Goal: Task Accomplishment & Management: Manage account settings

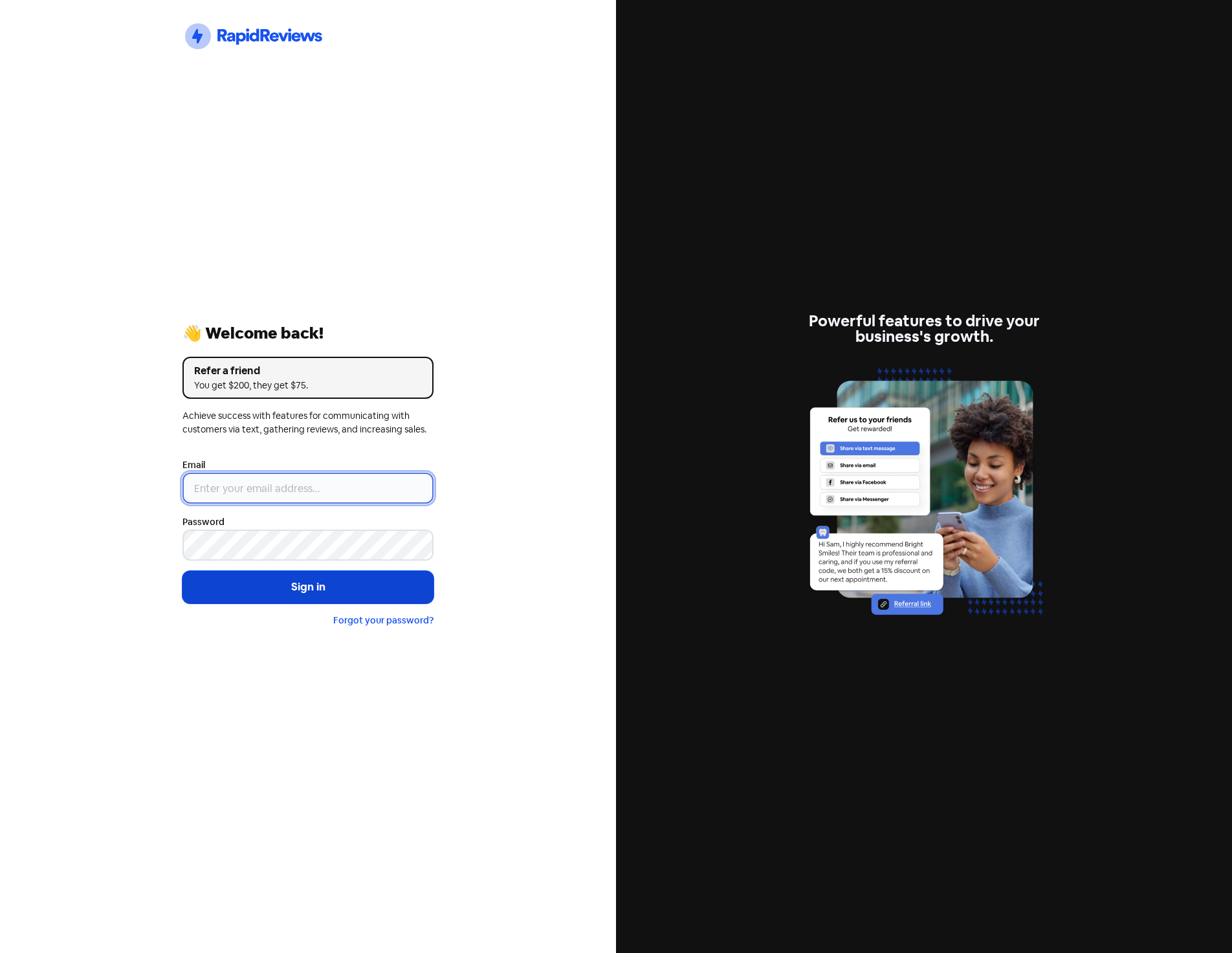
type input "[EMAIL_ADDRESS][DOMAIN_NAME]"
click at [300, 589] on button "Sign in" at bounding box center [308, 587] width 251 height 32
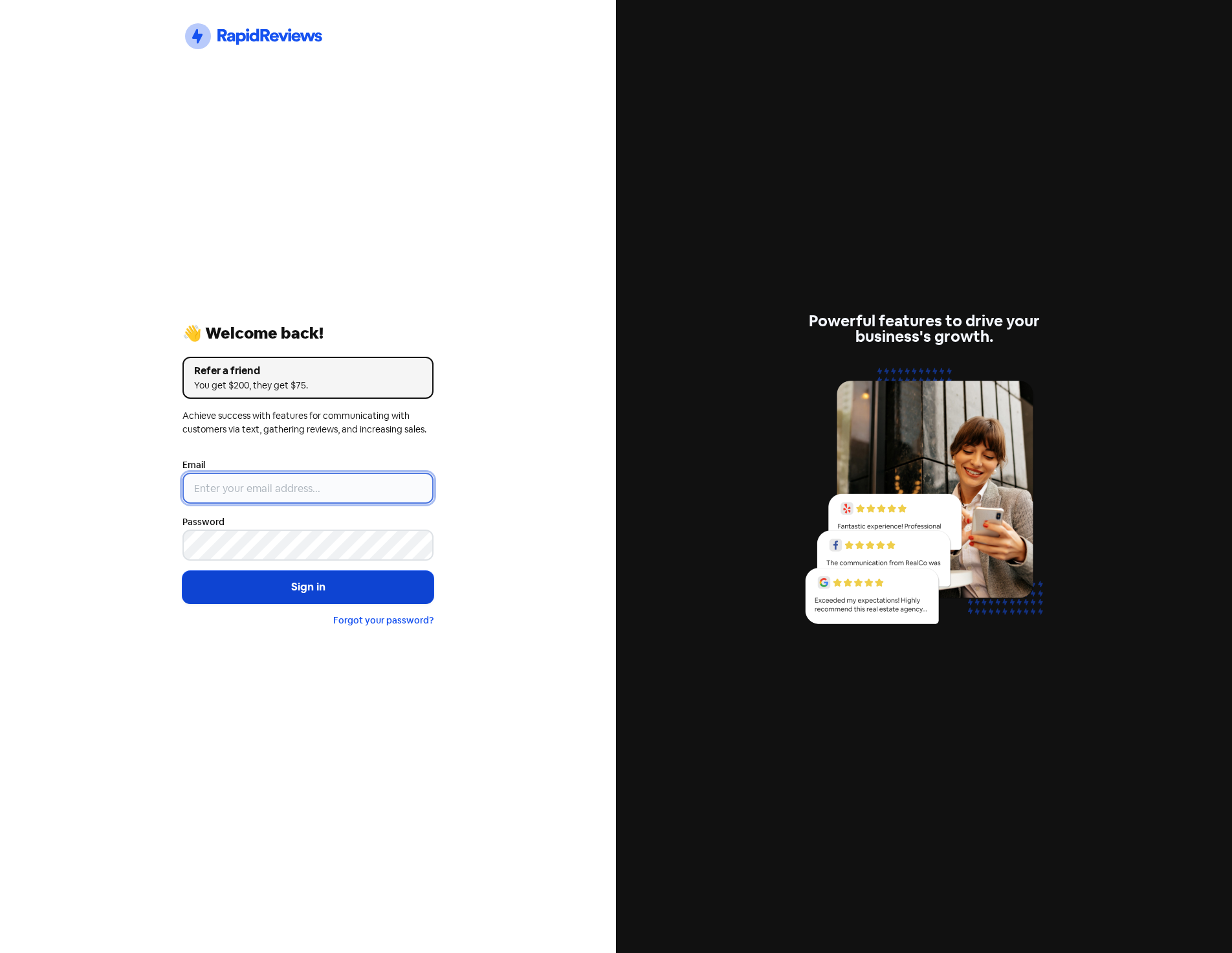
type input "[EMAIL_ADDRESS][DOMAIN_NAME]"
click at [299, 589] on button "Sign in" at bounding box center [308, 587] width 251 height 32
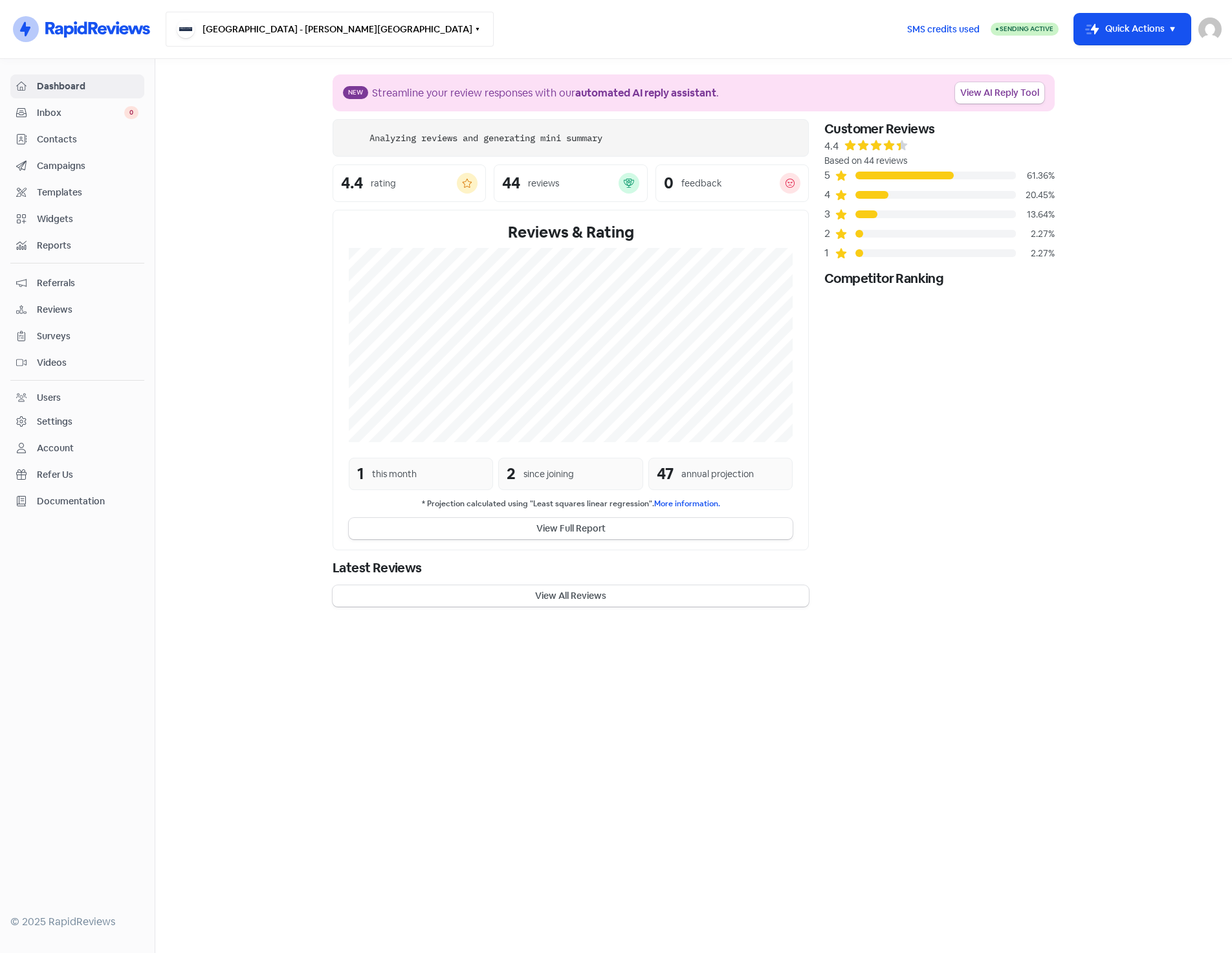
click at [299, 31] on button "Tamarind Place - Norman Gardens" at bounding box center [330, 29] width 328 height 35
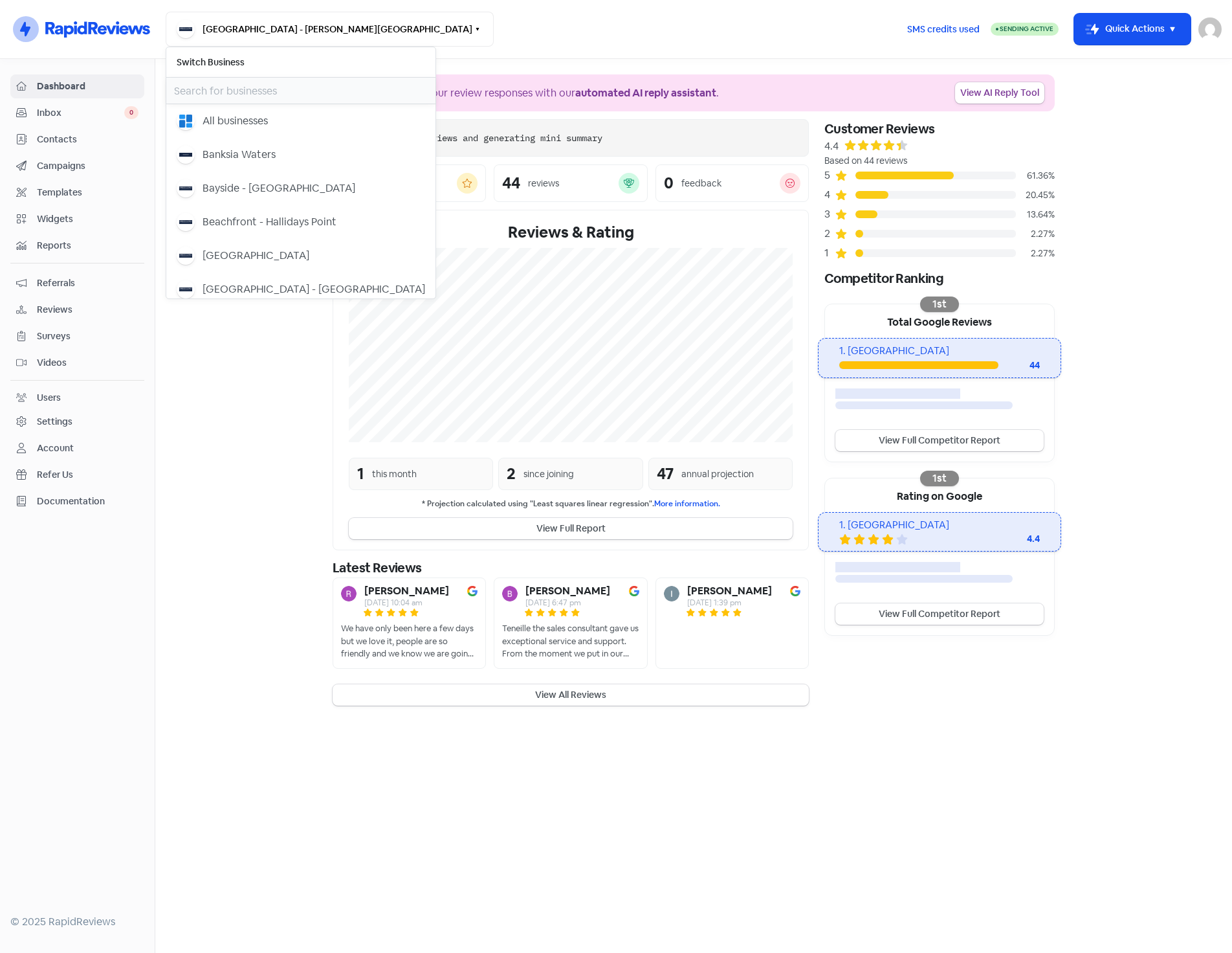
click at [255, 91] on input "text" at bounding box center [300, 90] width 270 height 25
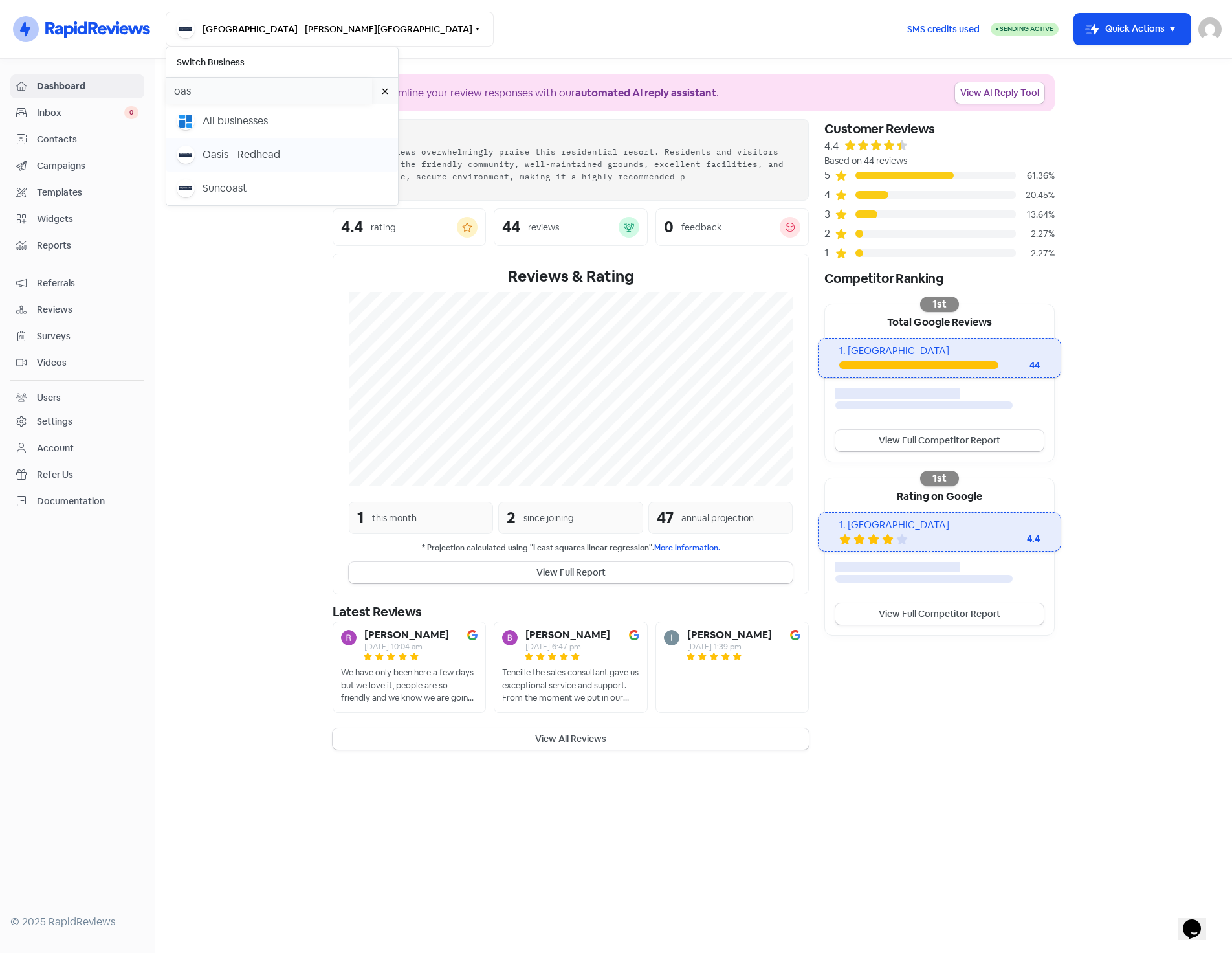
type input "oas"
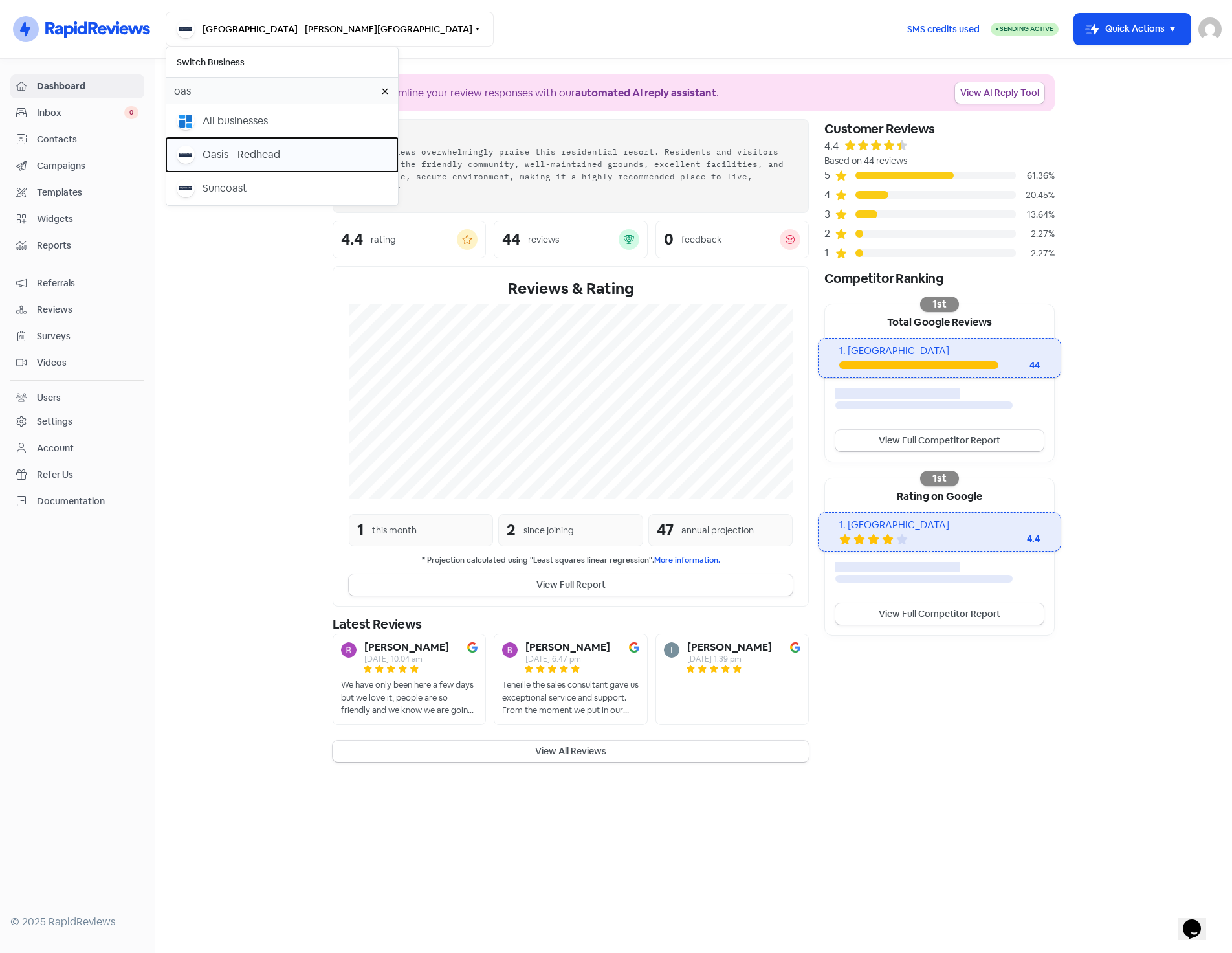
click at [210, 155] on div "Oasis - Redhead" at bounding box center [241, 155] width 77 height 16
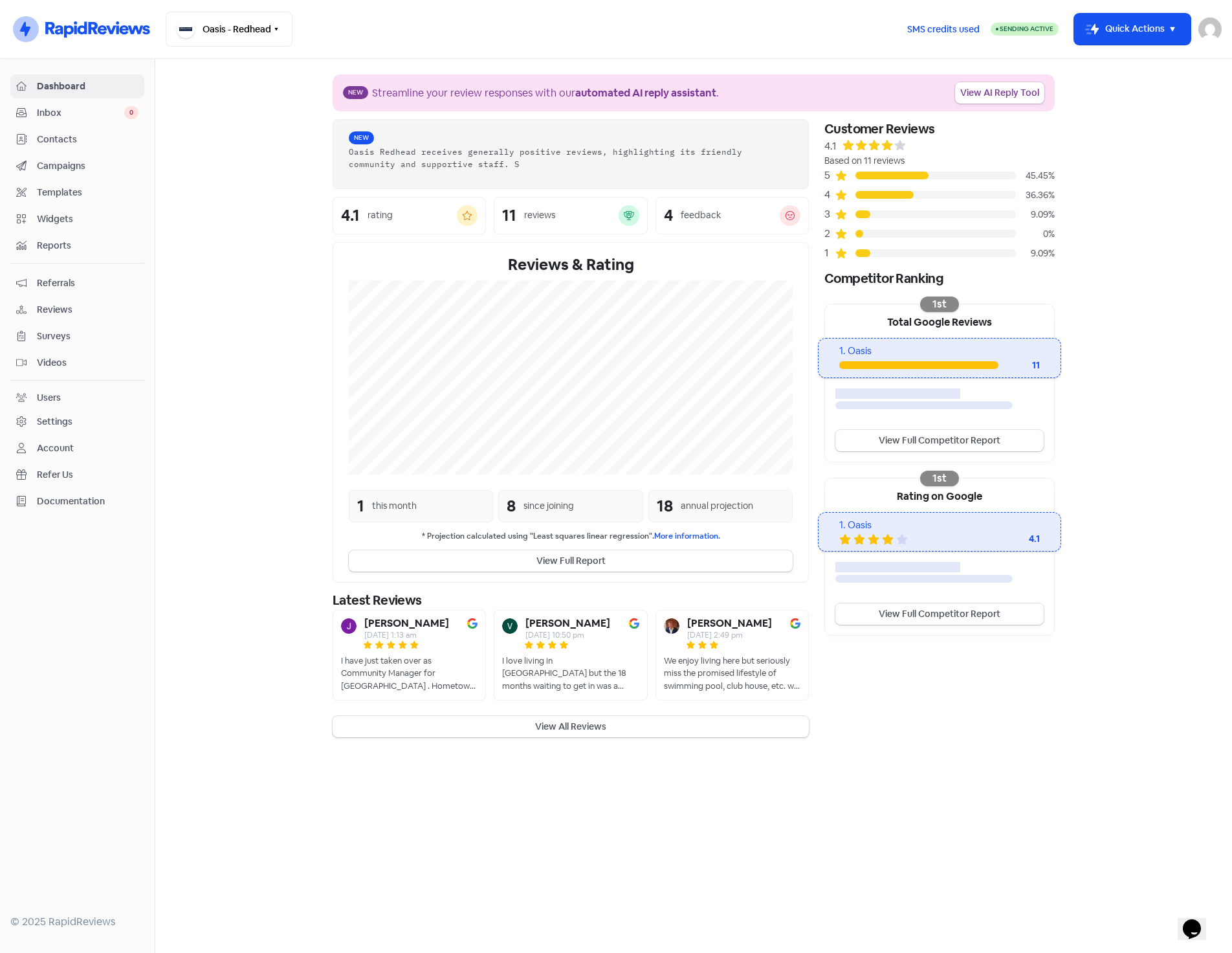
click at [70, 165] on span "Campaigns" at bounding box center [88, 165] width 102 height 13
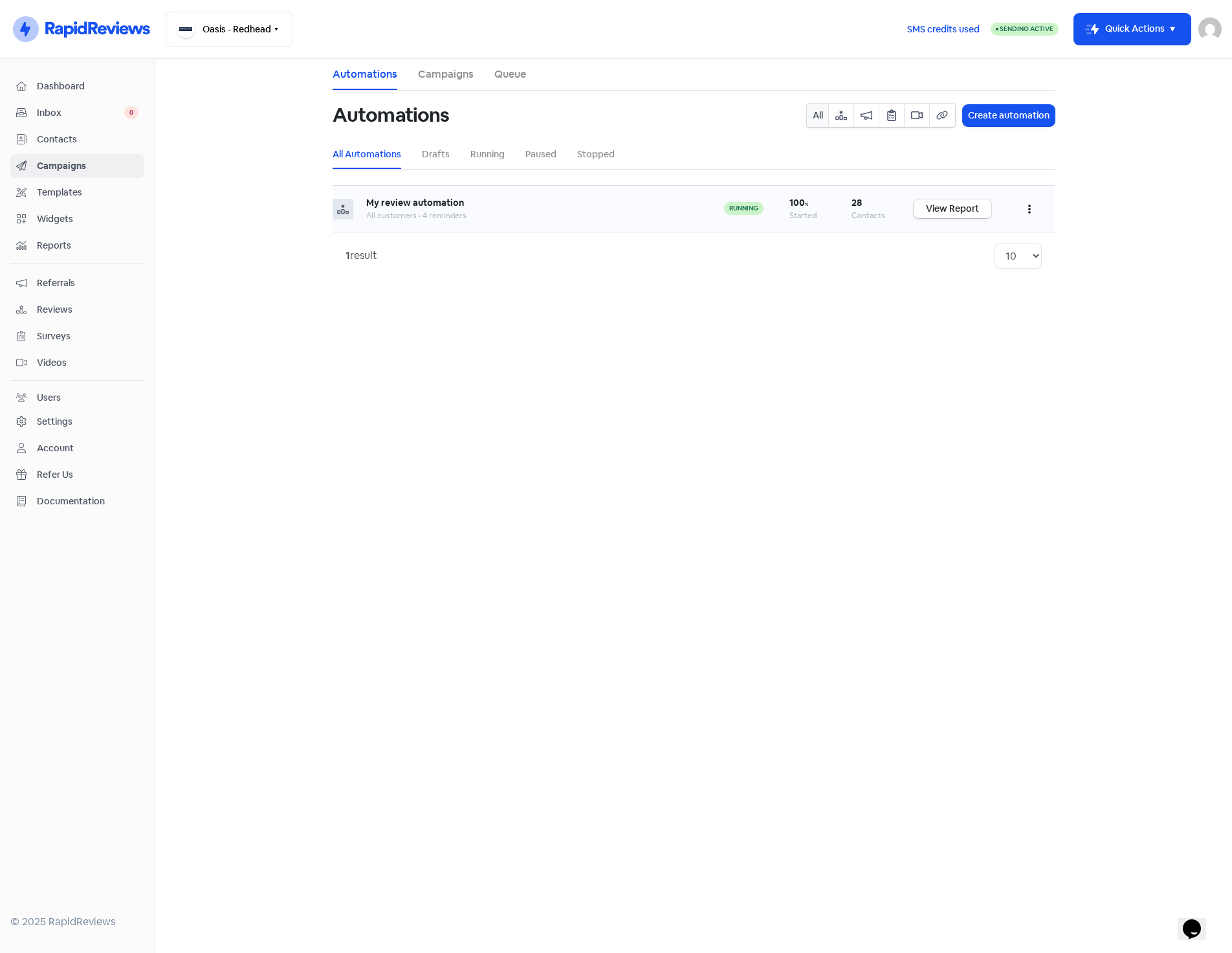
click at [1027, 206] on button "button" at bounding box center [1029, 208] width 25 height 31
click at [963, 265] on button "Pause" at bounding box center [990, 267] width 102 height 25
click at [969, 206] on link "View Report" at bounding box center [952, 208] width 77 height 18
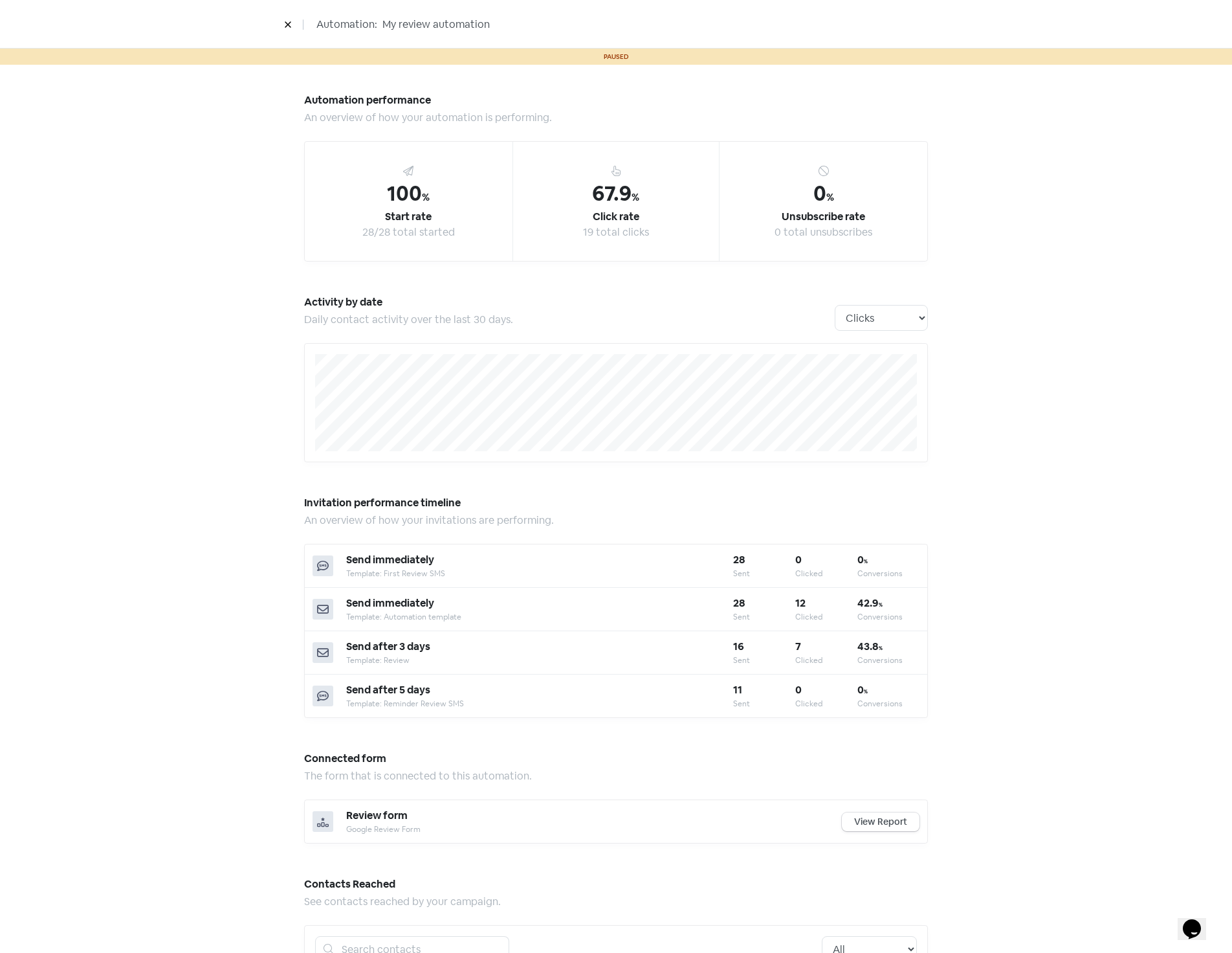
scroll to position [336, 0]
